Goal: Information Seeking & Learning: Learn about a topic

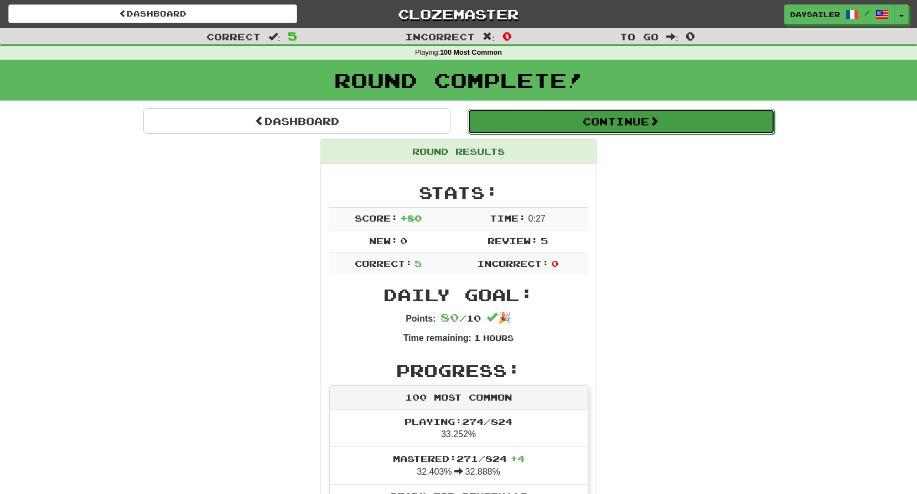
click at [540, 131] on button "Continue" at bounding box center [620, 121] width 307 height 25
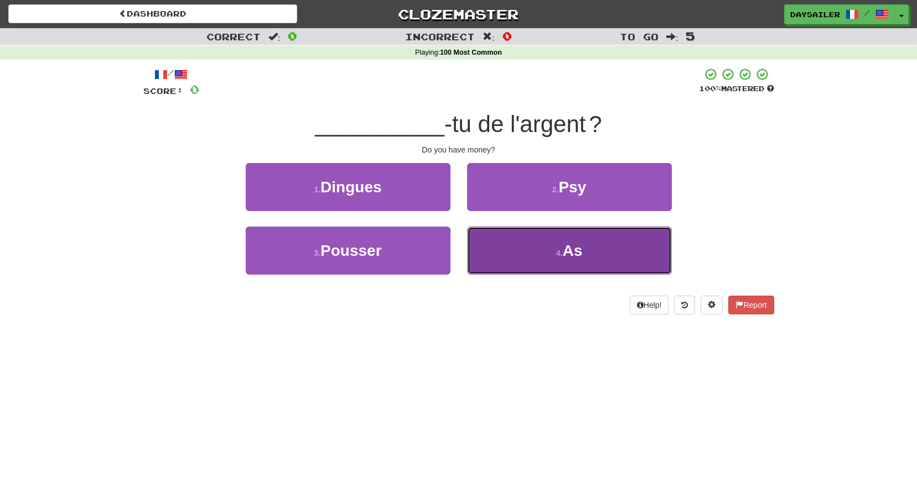
click at [546, 252] on button "4 . As" at bounding box center [569, 251] width 205 height 48
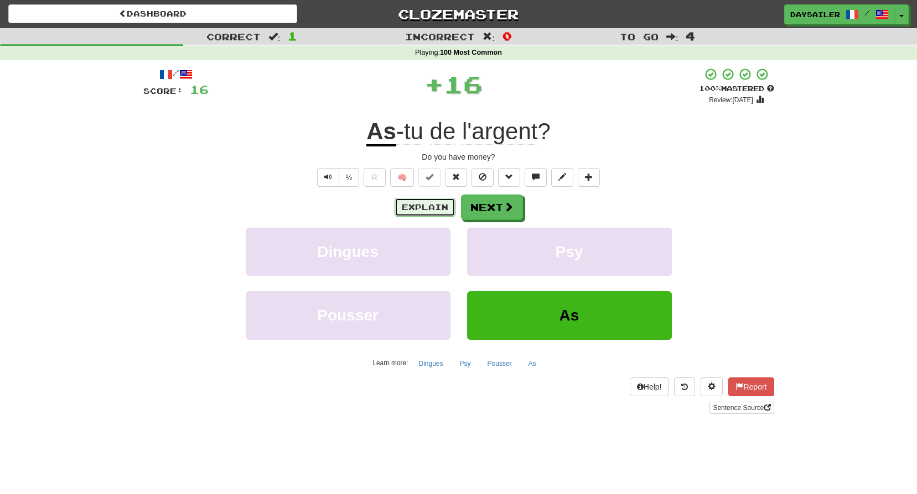
click at [440, 206] on button "Explain" at bounding box center [424, 207] width 61 height 19
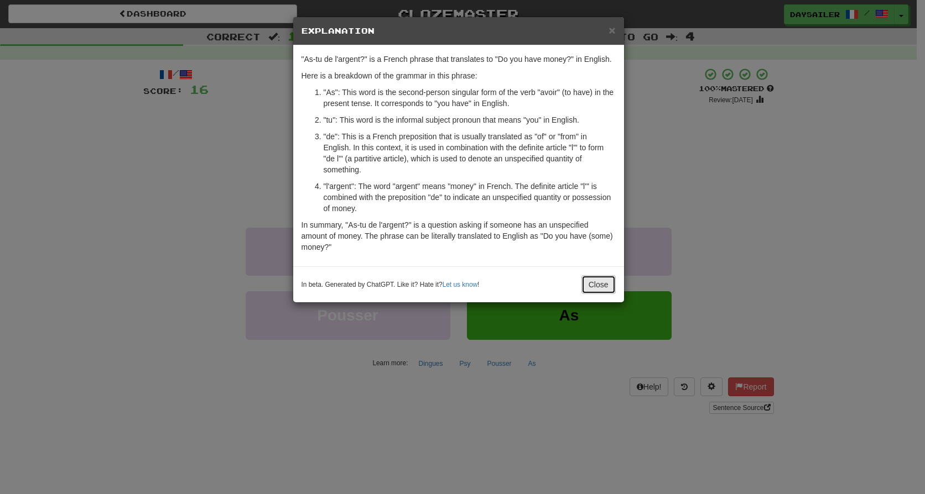
click at [597, 284] on button "Close" at bounding box center [598, 284] width 34 height 19
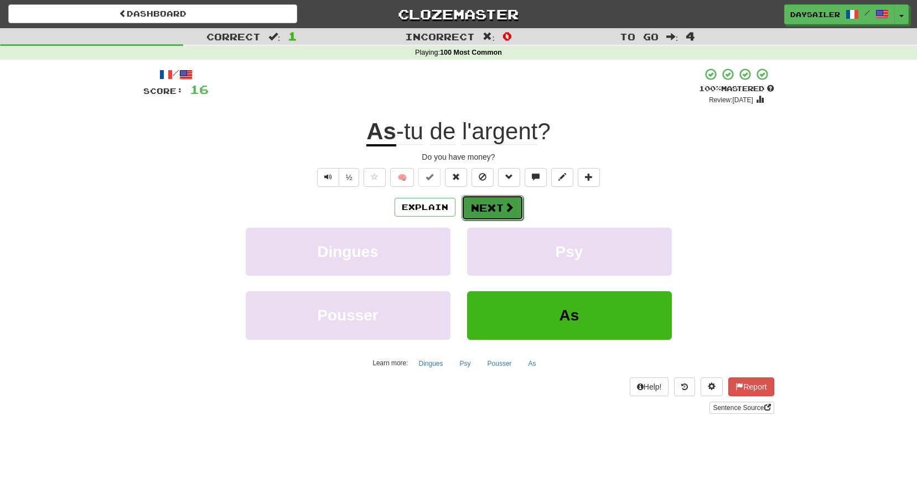
click at [486, 204] on button "Next" at bounding box center [492, 207] width 62 height 25
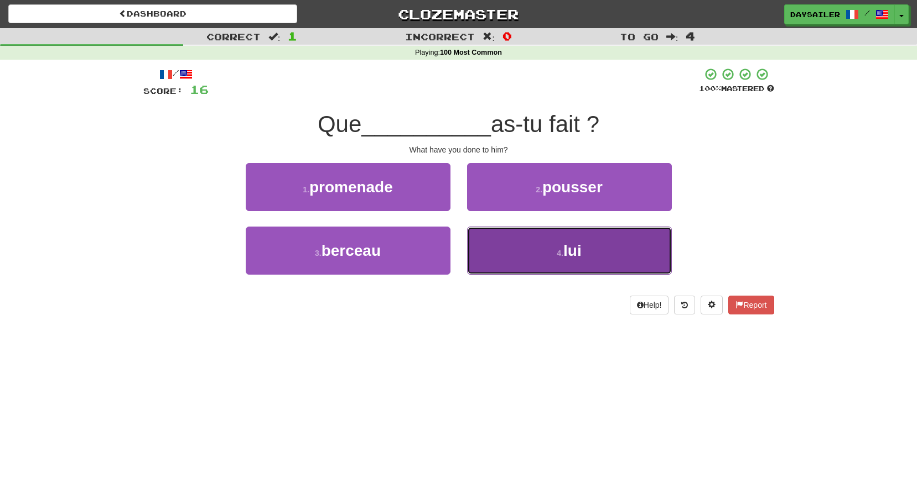
click at [521, 246] on button "4 . lui" at bounding box center [569, 251] width 205 height 48
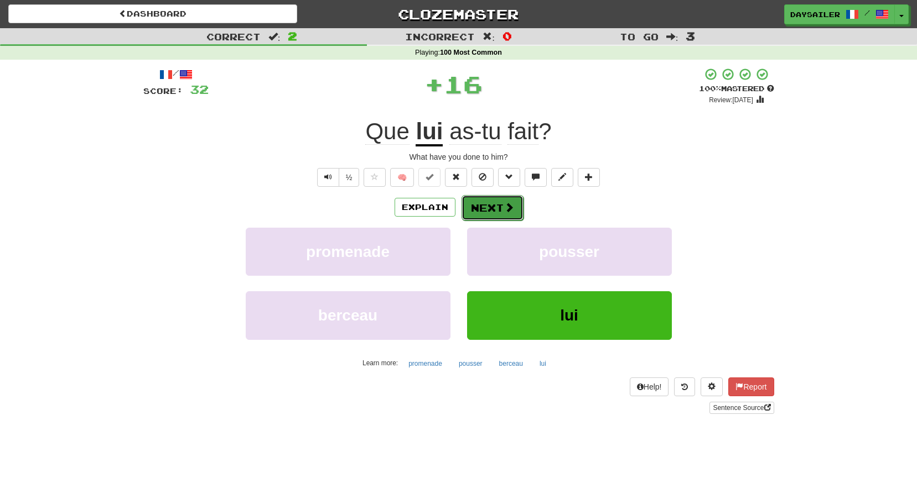
click at [488, 210] on button "Next" at bounding box center [492, 207] width 62 height 25
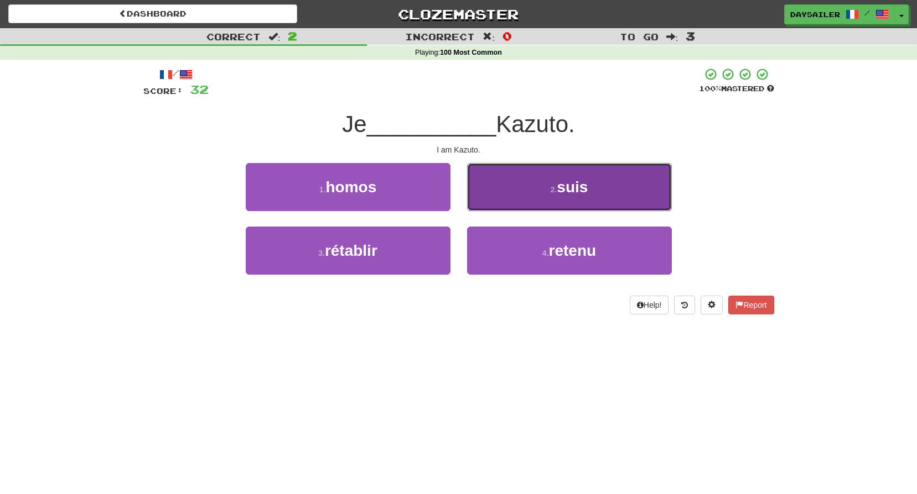
click at [535, 188] on button "2 . suis" at bounding box center [569, 187] width 205 height 48
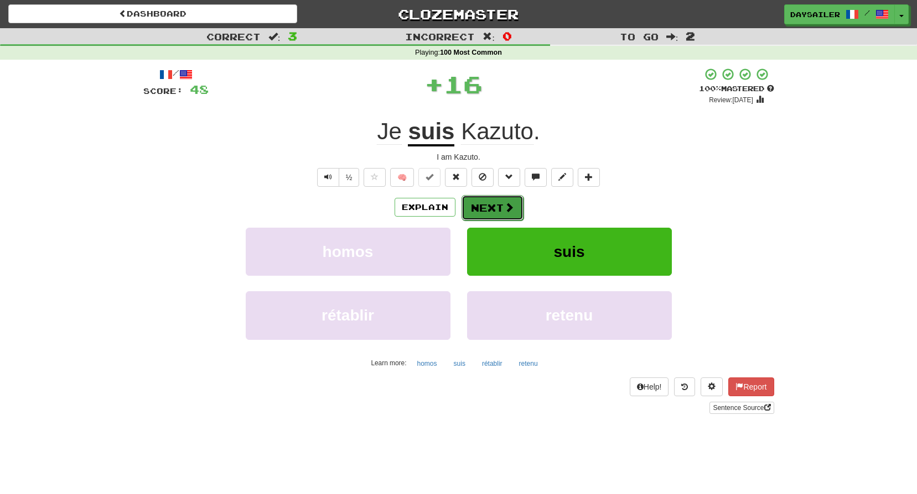
click at [499, 206] on button "Next" at bounding box center [492, 207] width 62 height 25
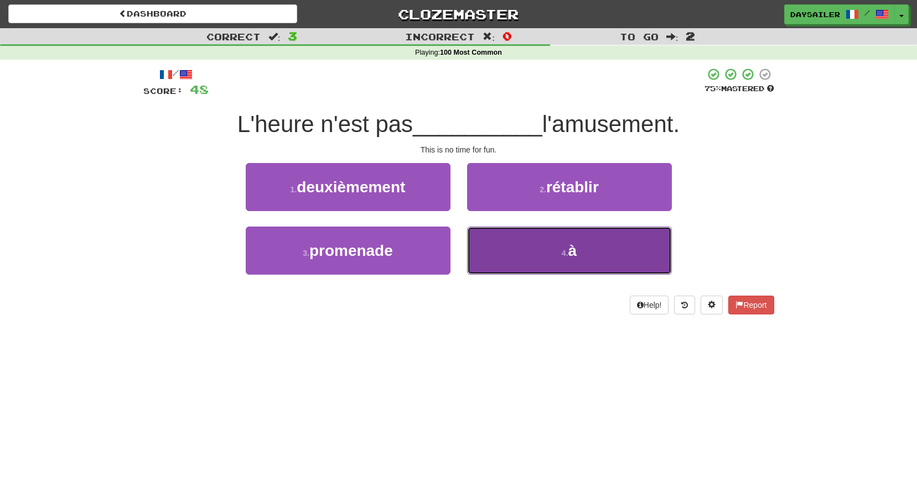
click at [540, 246] on button "4 . à" at bounding box center [569, 251] width 205 height 48
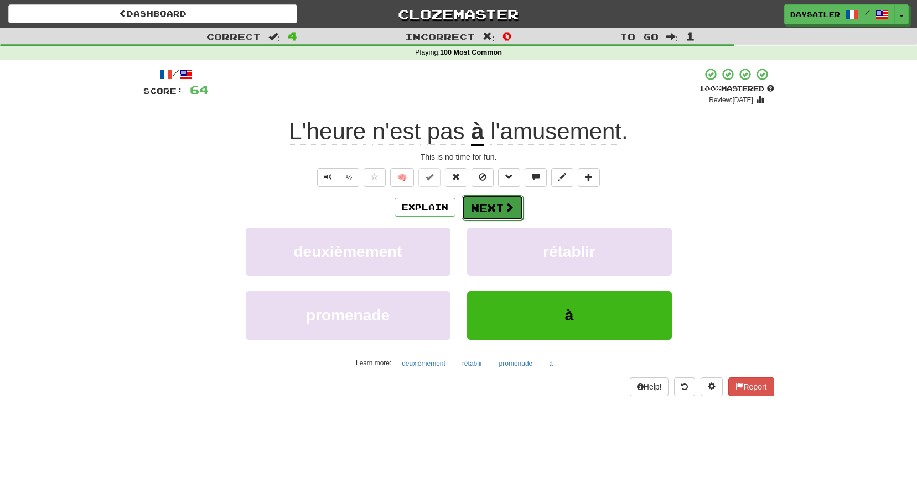
click at [474, 201] on button "Next" at bounding box center [492, 207] width 62 height 25
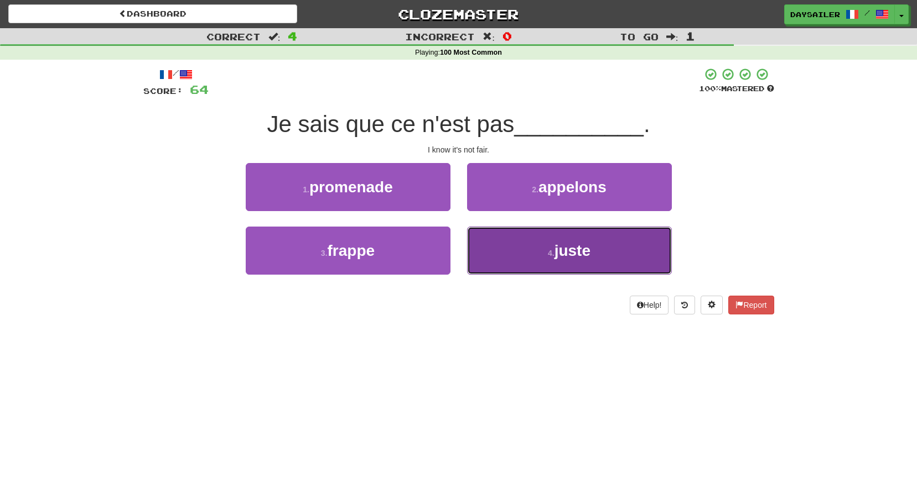
click at [539, 243] on button "4 . juste" at bounding box center [569, 251] width 205 height 48
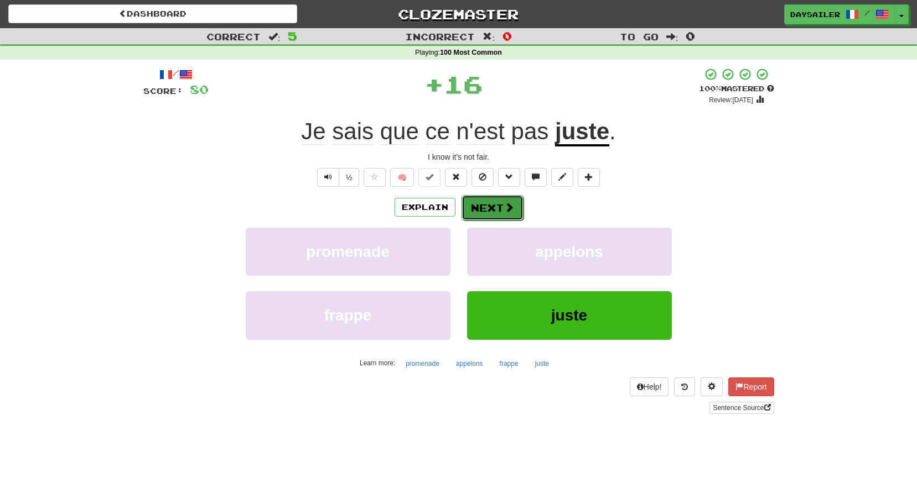
click at [494, 203] on button "Next" at bounding box center [492, 207] width 62 height 25
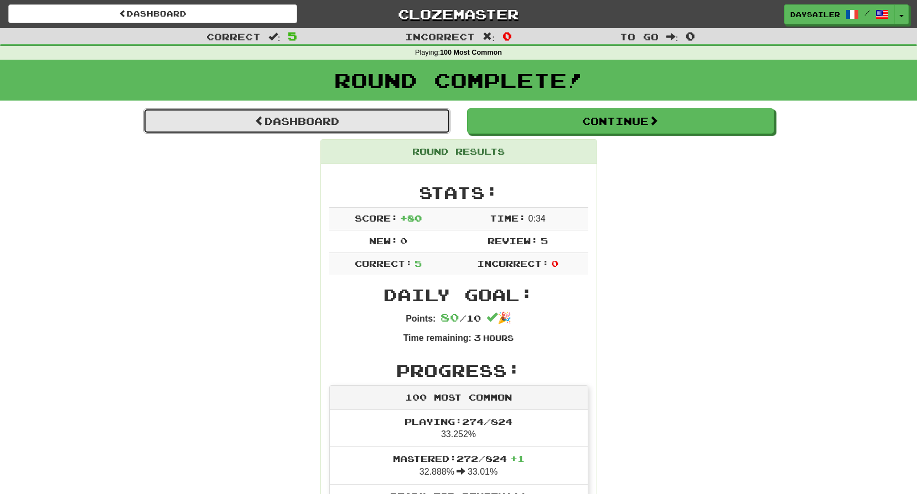
click at [347, 124] on link "Dashboard" at bounding box center [296, 120] width 307 height 25
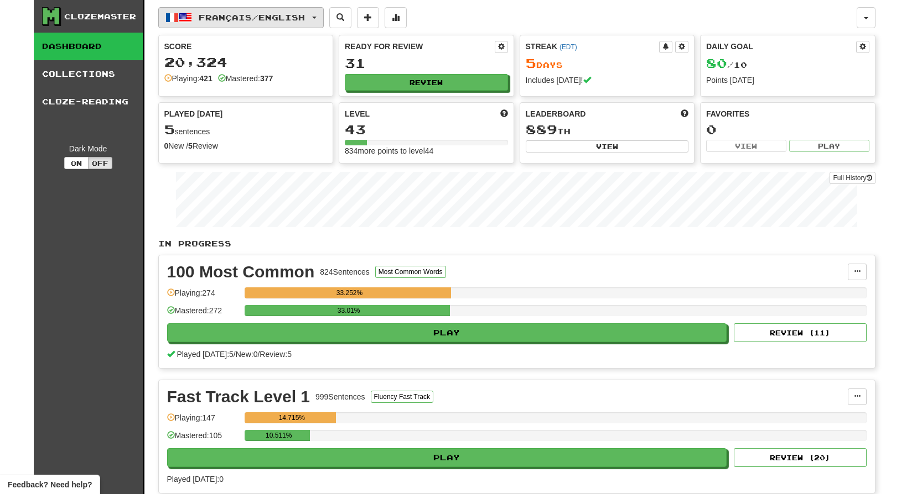
click at [251, 24] on button "Français / English" at bounding box center [240, 17] width 165 height 21
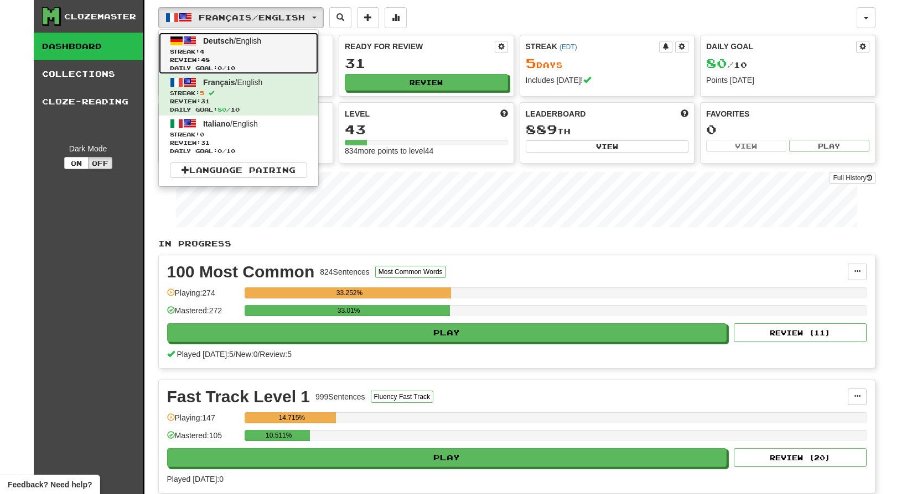
click at [238, 58] on span "Review: 48" at bounding box center [238, 60] width 137 height 8
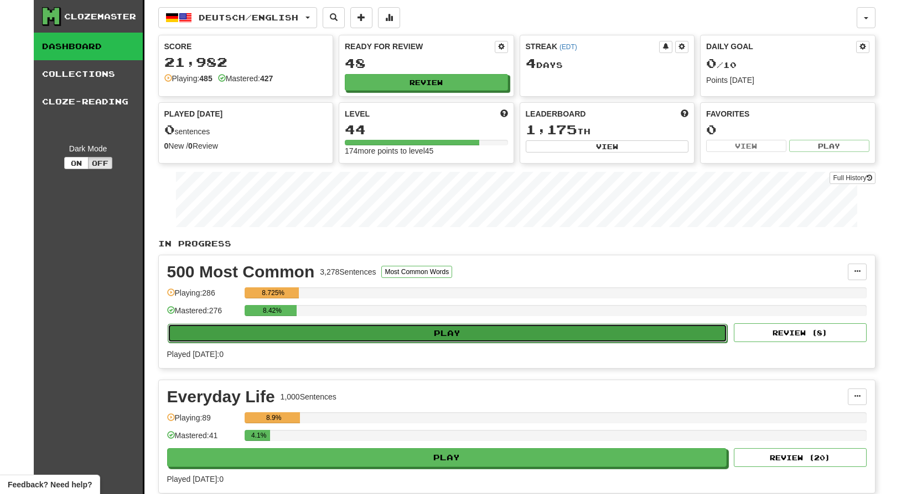
click at [451, 334] on button "Play" at bounding box center [448, 333] width 560 height 19
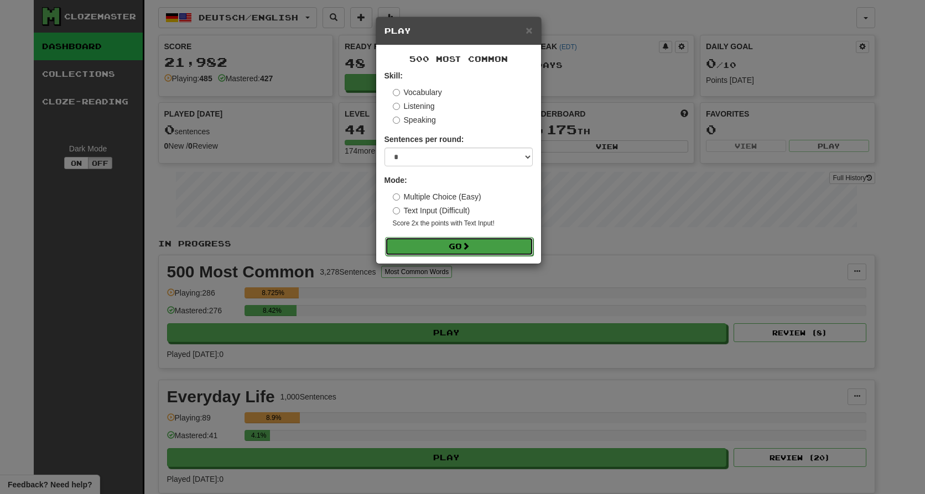
click at [446, 247] on button "Go" at bounding box center [459, 246] width 148 height 19
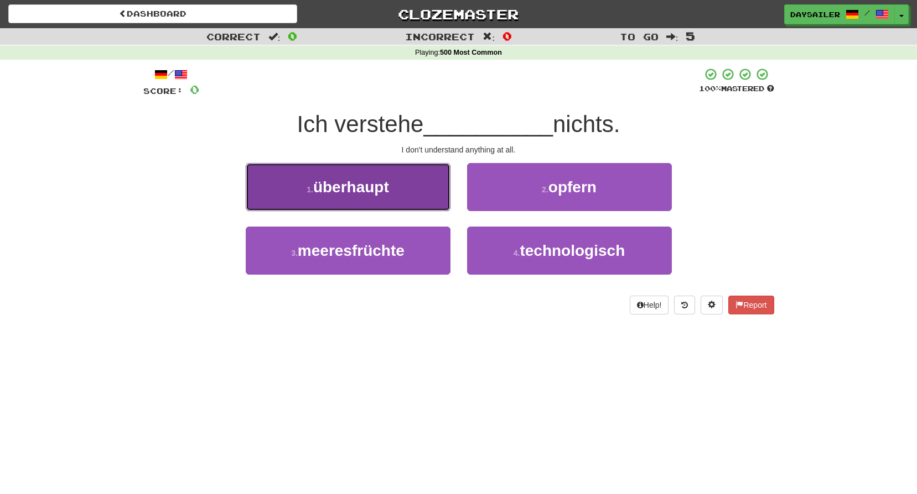
click at [421, 190] on button "1 . überhaupt" at bounding box center [348, 187] width 205 height 48
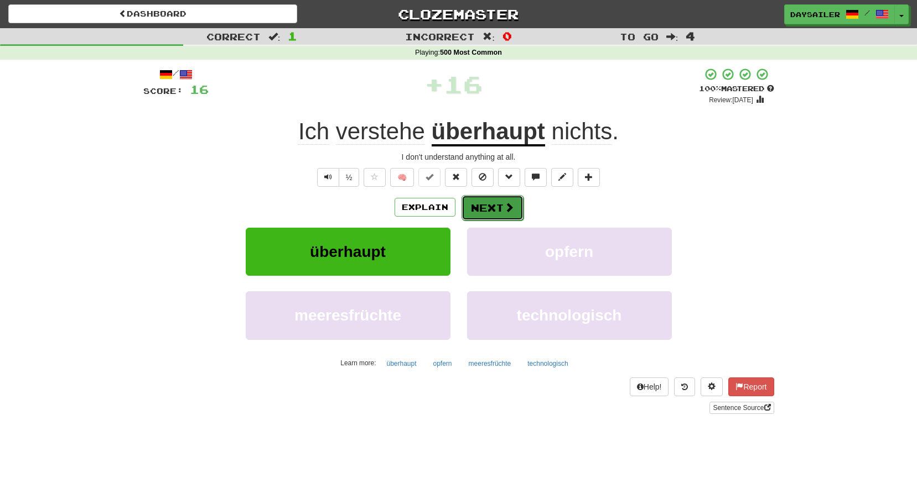
click at [474, 209] on button "Next" at bounding box center [492, 207] width 62 height 25
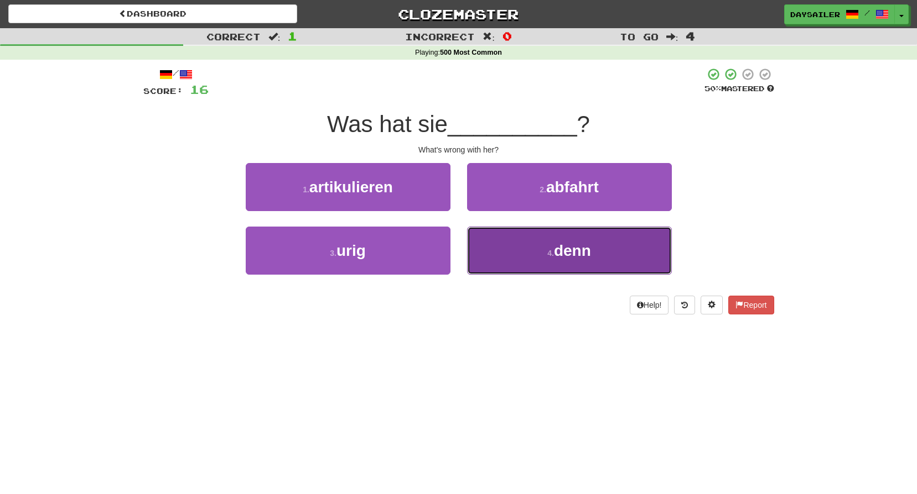
click at [541, 248] on button "4 . denn" at bounding box center [569, 251] width 205 height 48
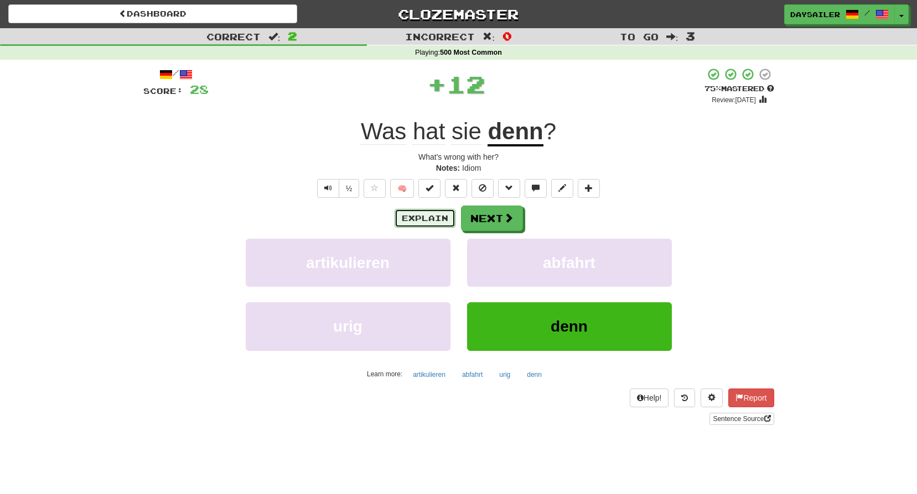
click at [440, 211] on button "Explain" at bounding box center [424, 218] width 61 height 19
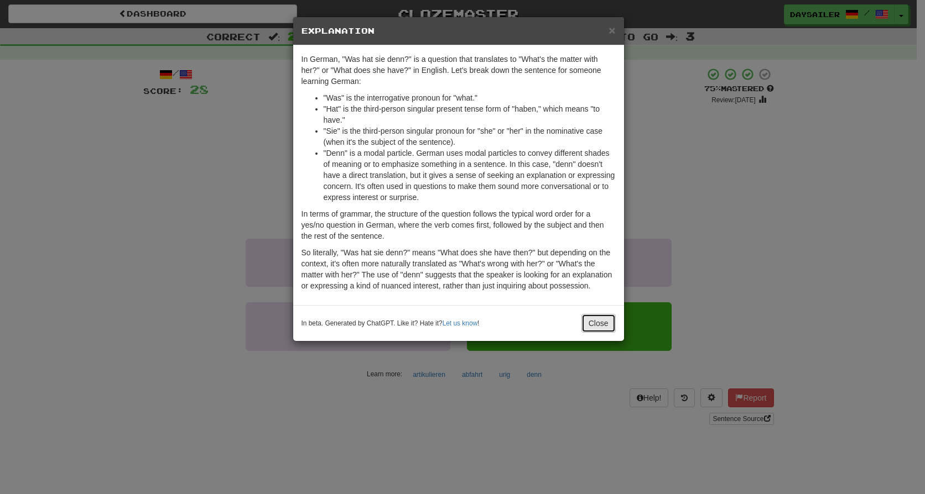
click at [601, 314] on button "Close" at bounding box center [598, 323] width 34 height 19
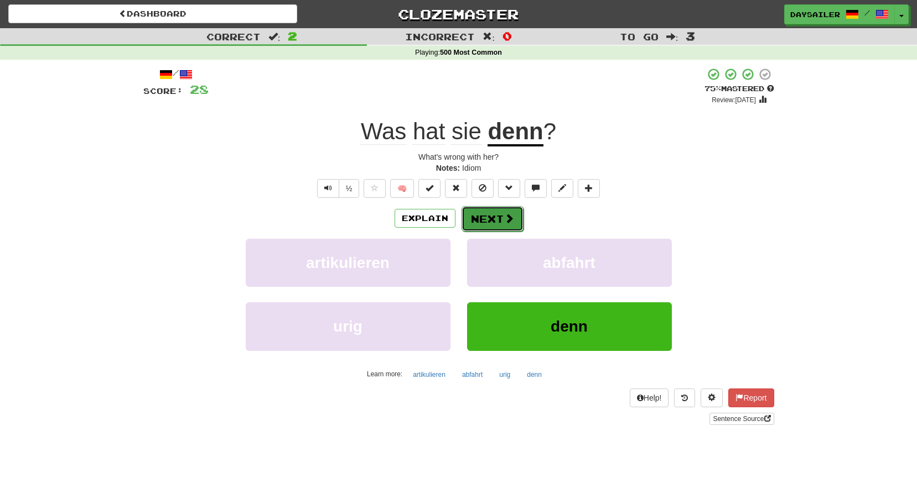
click at [509, 215] on span at bounding box center [509, 219] width 10 height 10
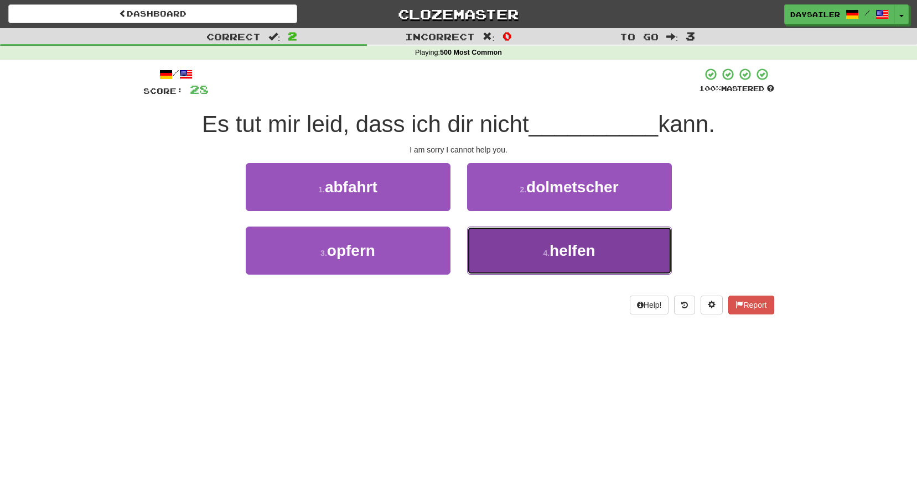
click at [529, 244] on button "4 . helfen" at bounding box center [569, 251] width 205 height 48
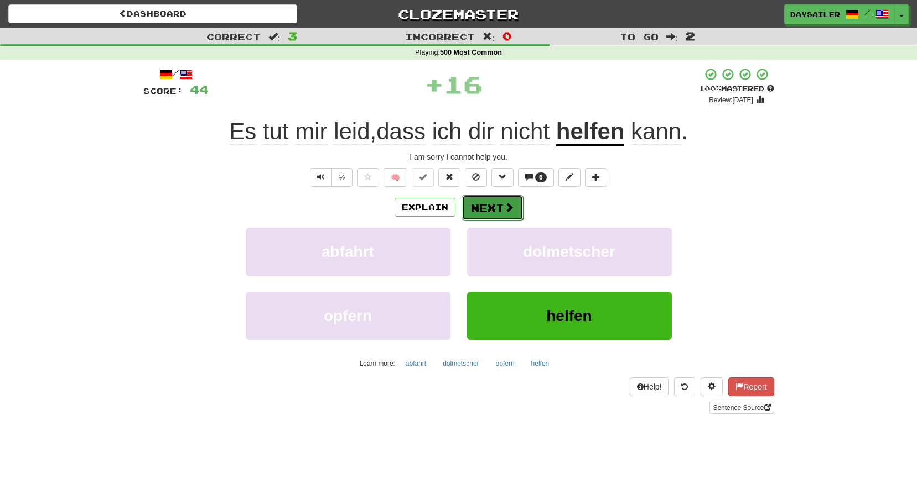
click at [501, 207] on button "Next" at bounding box center [492, 207] width 62 height 25
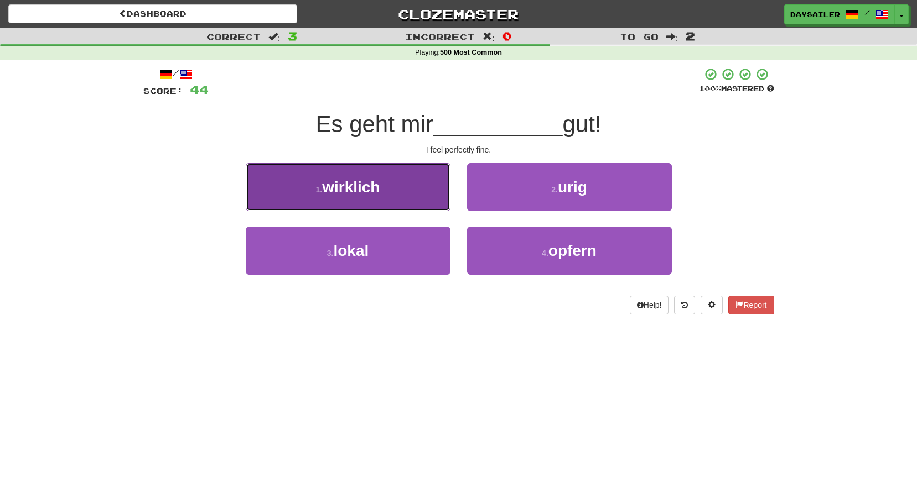
click at [408, 187] on button "1 . wirklich" at bounding box center [348, 187] width 205 height 48
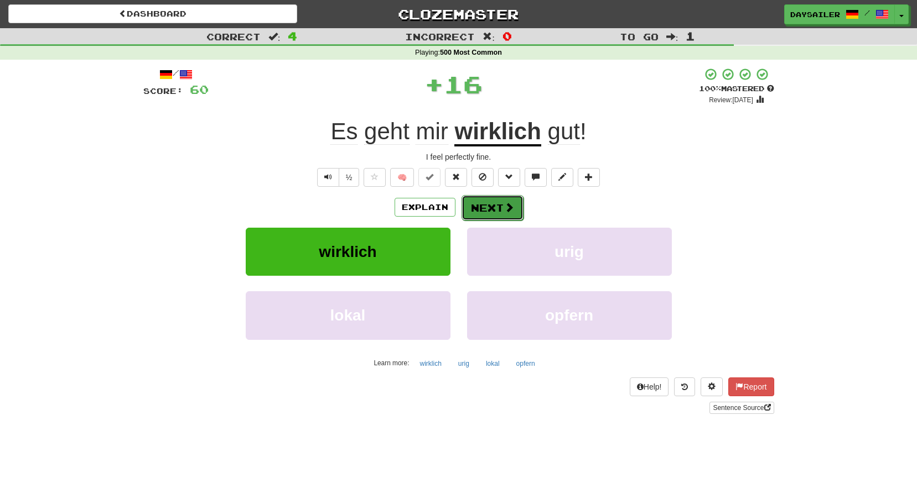
click at [475, 210] on button "Next" at bounding box center [492, 207] width 62 height 25
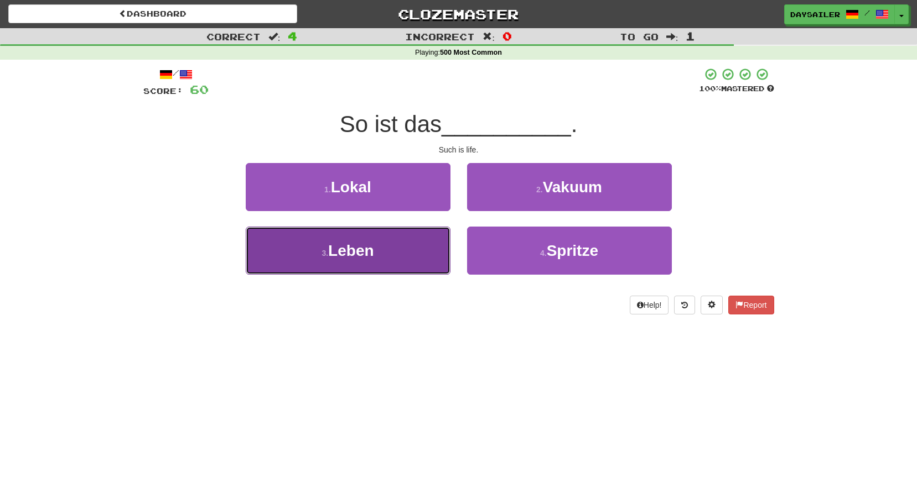
click at [418, 234] on button "3 . Leben" at bounding box center [348, 251] width 205 height 48
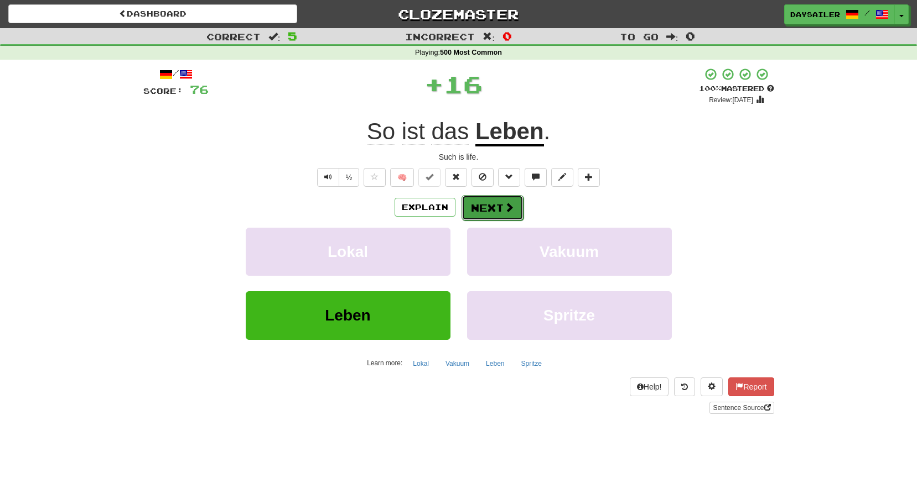
click at [478, 206] on button "Next" at bounding box center [492, 207] width 62 height 25
